Goal: Transaction & Acquisition: Obtain resource

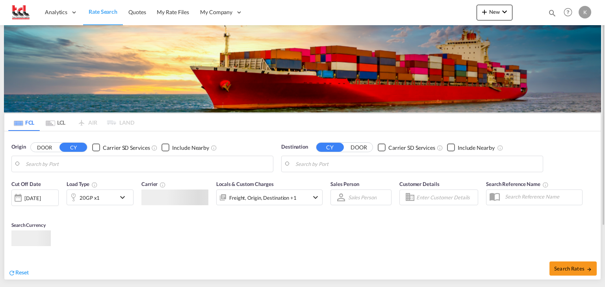
type input "[GEOGRAPHIC_DATA], BEANR"
type input "El Dekheila, EGEDK"
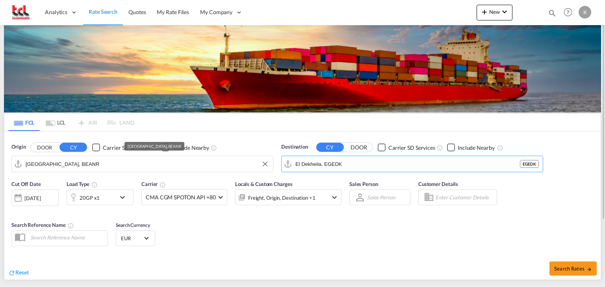
drag, startPoint x: 381, startPoint y: 161, endPoint x: 167, endPoint y: 171, distance: 214.5
click at [167, 171] on div "Origin DOOR CY Carrier SD Services Include Nearby [GEOGRAPHIC_DATA], BEANR Dest…" at bounding box center [302, 154] width 596 height 45
click at [369, 170] on md-autocomplete-wrap "El Dekheila, EGEDK" at bounding box center [416, 166] width 243 height 16
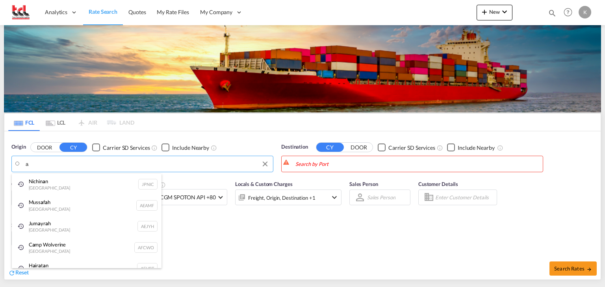
type input "a"
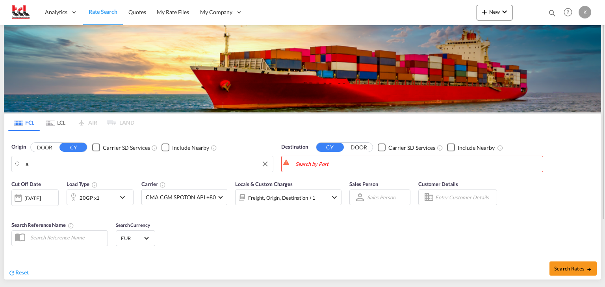
click at [366, 167] on body "Analytics Dashboard Rate Search Quotes My Rate Files My Company Settings" at bounding box center [302, 143] width 605 height 287
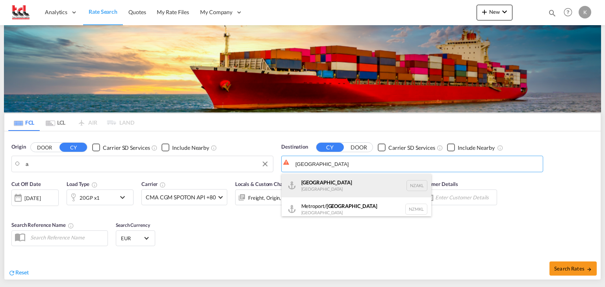
click at [332, 193] on div "[GEOGRAPHIC_DATA] [GEOGRAPHIC_DATA] NZAKL" at bounding box center [357, 186] width 150 height 24
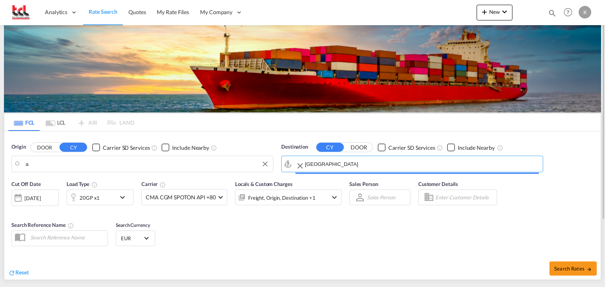
type input "[GEOGRAPHIC_DATA], NZAKL"
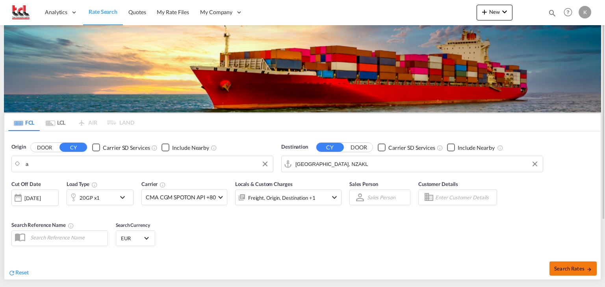
click at [562, 265] on button "Search Rates" at bounding box center [572, 269] width 47 height 14
click at [562, 269] on span "Search Rates" at bounding box center [573, 269] width 38 height 6
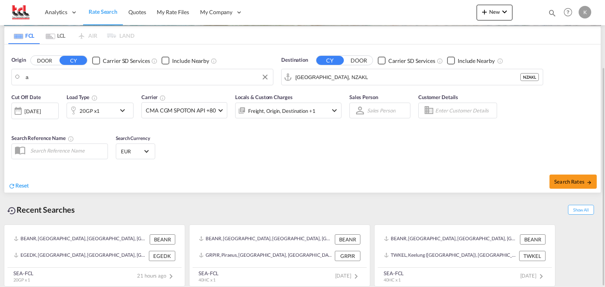
scroll to position [48, 0]
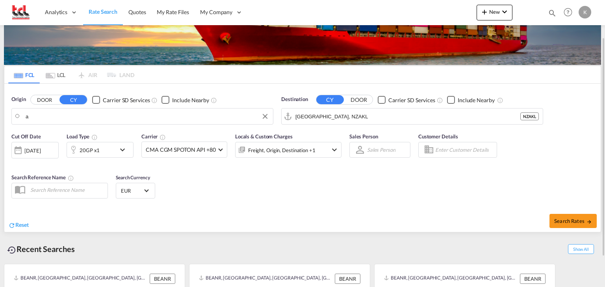
click at [317, 214] on div "Search Rates" at bounding box center [452, 221] width 296 height 22
click at [564, 219] on span "Search Rates" at bounding box center [573, 221] width 38 height 6
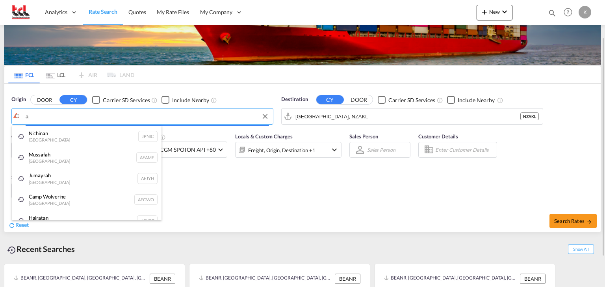
click at [46, 113] on body "Analytics Dashboard Rate Search Quotes My Rate Files My Company Settings" at bounding box center [302, 143] width 605 height 287
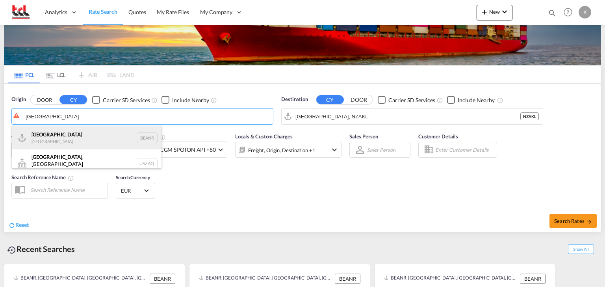
click at [50, 137] on div "Antwerp [GEOGRAPHIC_DATA] BEANR" at bounding box center [87, 138] width 150 height 24
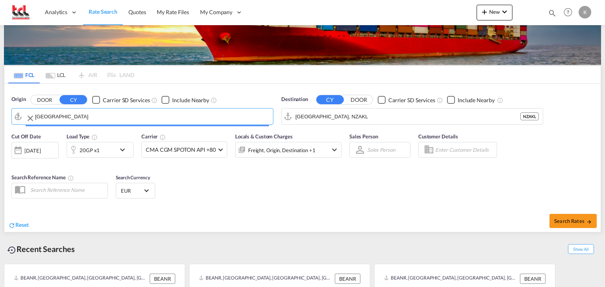
type input "[GEOGRAPHIC_DATA], BEANR"
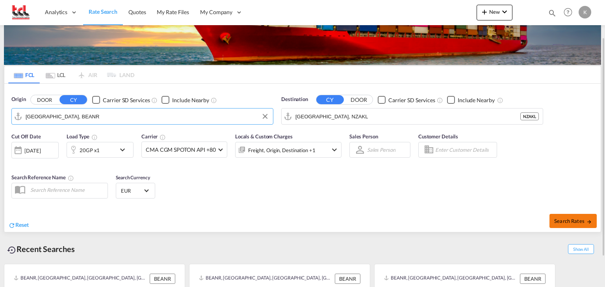
click at [561, 220] on span "Search Rates" at bounding box center [573, 221] width 38 height 6
type input "BEANR to NZAKL / [DATE]"
